Goal: Find specific page/section

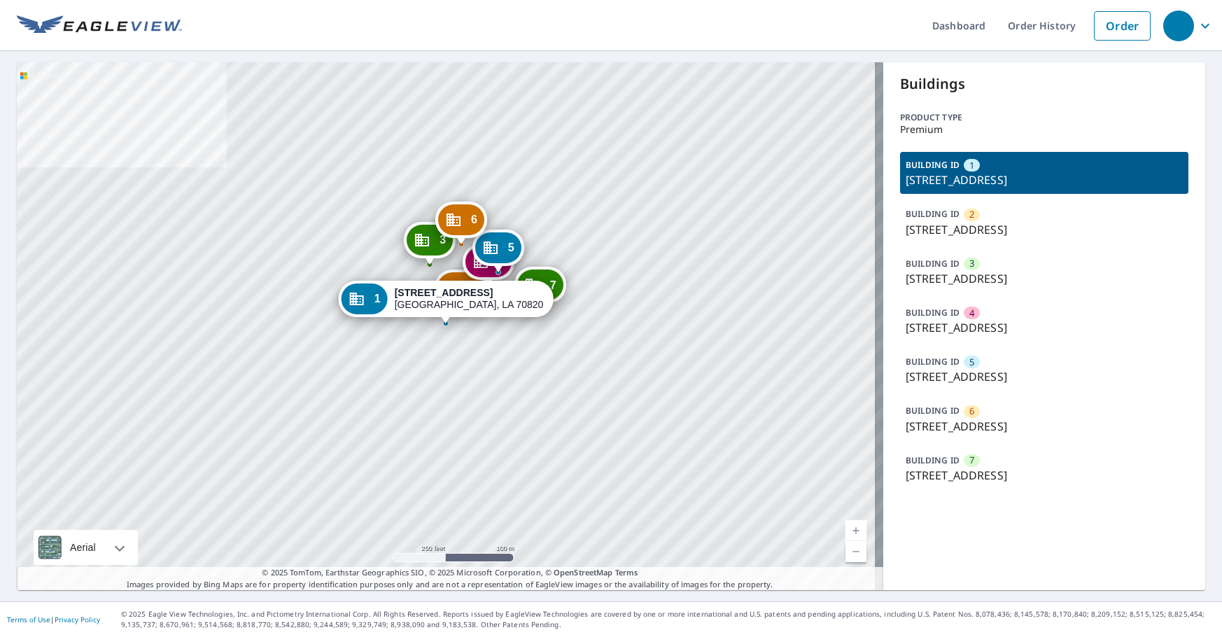
click at [1010, 465] on div "BUILDING ID 7 550 Ben Hur Rd, Baton Rouge, LA, 70820" at bounding box center [1044, 468] width 289 height 42
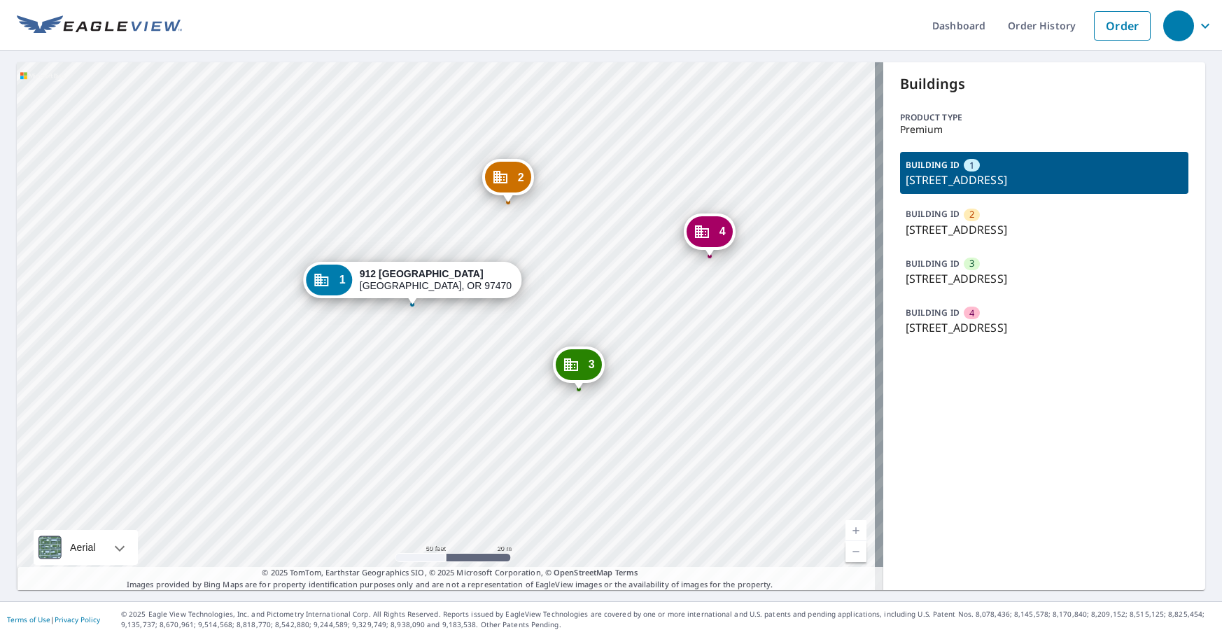
drag, startPoint x: 291, startPoint y: 179, endPoint x: 268, endPoint y: 177, distance: 22.5
click at [291, 179] on div "2 [STREET_ADDRESS] 3 [STREET_ADDRESS] 4 [GEOGRAPHIC_DATA] 1 [STREET_ADDRESS]" at bounding box center [450, 326] width 867 height 528
click at [1001, 491] on div "Buildings Product type Premium BUILDING ID 1 [STREET_ADDRESS] BUILDING ID [GEOG…" at bounding box center [1045, 326] width 323 height 528
